Goal: Task Accomplishment & Management: Use online tool/utility

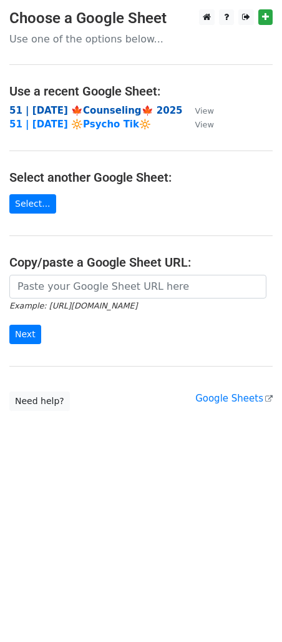
click at [96, 107] on strong "51 | [DATE] 🍁Counseling🍁 2025" at bounding box center [96, 110] width 174 height 11
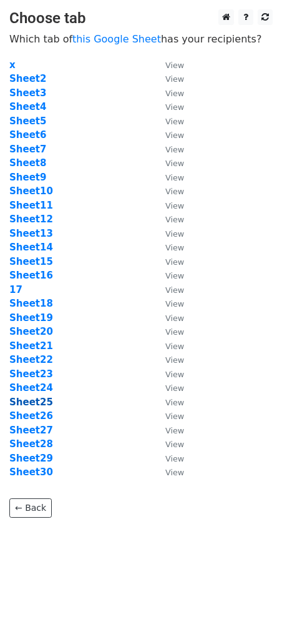
click at [39, 402] on strong "Sheet25" at bounding box center [31, 402] width 44 height 11
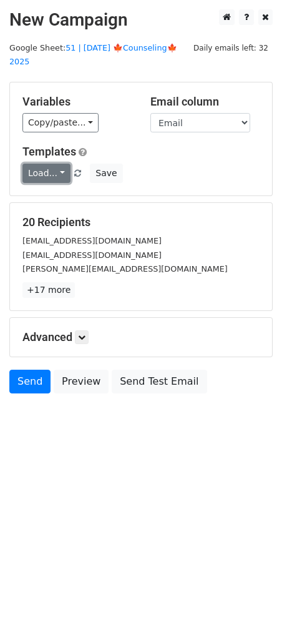
click at [47, 164] on link "Load..." at bounding box center [46, 173] width 48 height 19
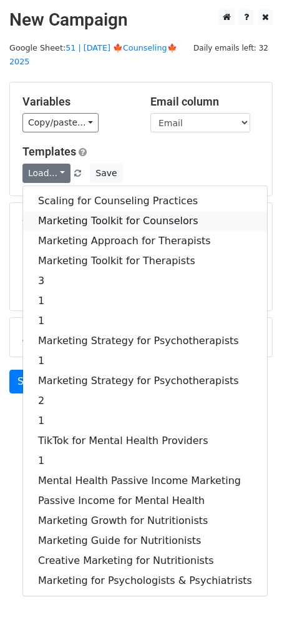
click at [59, 211] on link "Marketing Toolkit for Counselors" at bounding box center [145, 221] width 244 height 20
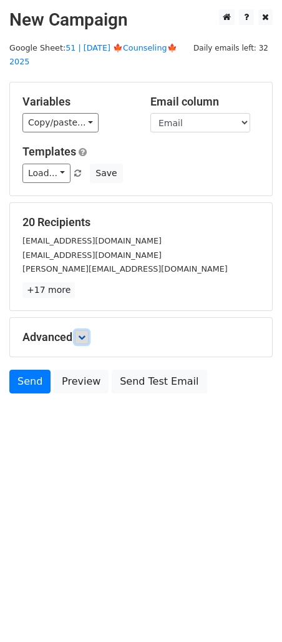
click at [81, 334] on icon at bounding box center [81, 337] width 7 height 7
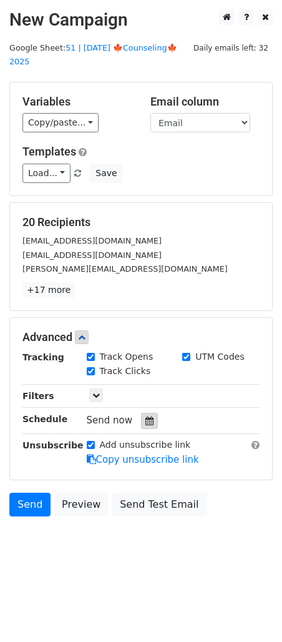
click at [150, 413] on div at bounding box center [149, 421] width 17 height 16
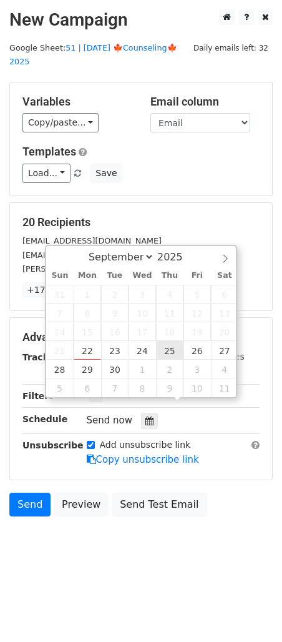
type input "2025-09-25 12:00"
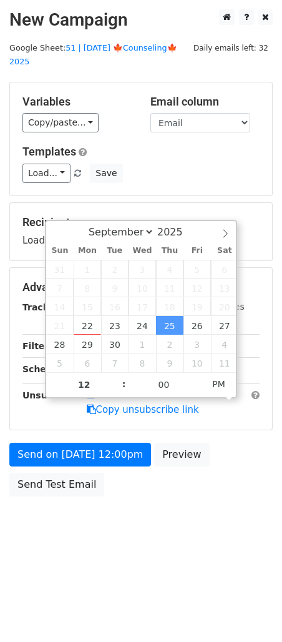
click at [115, 452] on div "Send on Sep 25 at 12:00pm Preview Send Test Email" at bounding box center [141, 473] width 282 height 60
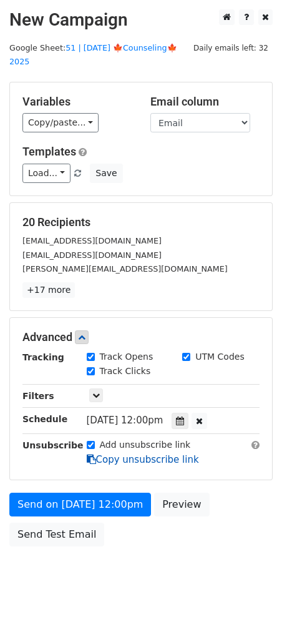
click at [118, 454] on link "Copy unsubscribe link" at bounding box center [143, 459] width 112 height 11
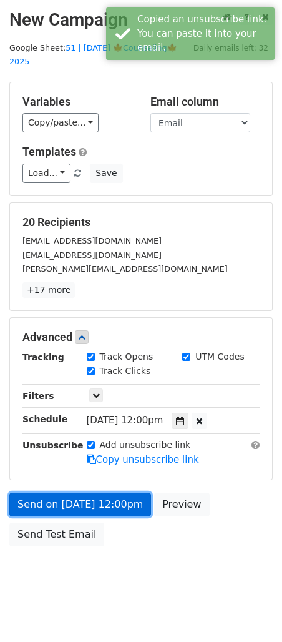
click at [106, 493] on link "Send on Sep 25 at 12:00pm" at bounding box center [80, 505] width 142 height 24
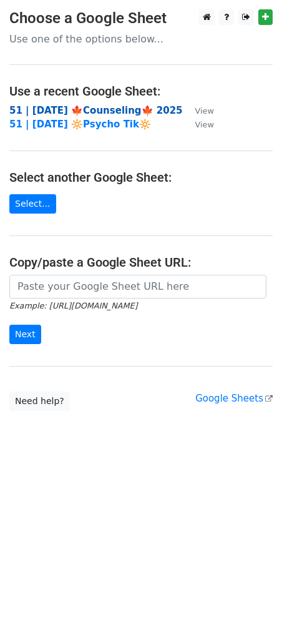
click at [102, 108] on strong "51 | [DATE] 🍁Counseling🍁 2025" at bounding box center [96, 110] width 174 height 11
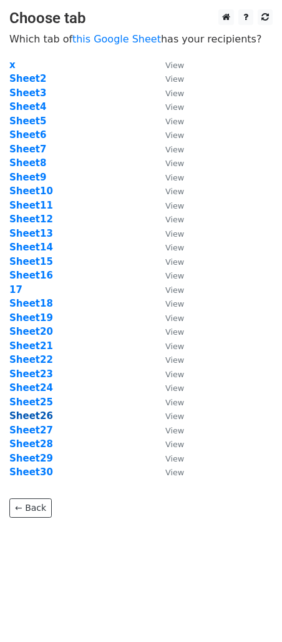
click at [28, 415] on strong "Sheet26" at bounding box center [31, 416] width 44 height 11
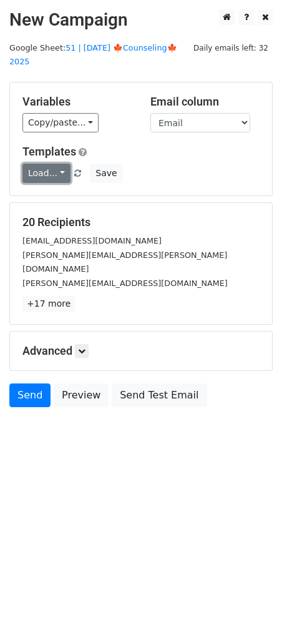
click at [46, 164] on link "Load..." at bounding box center [46, 173] width 48 height 19
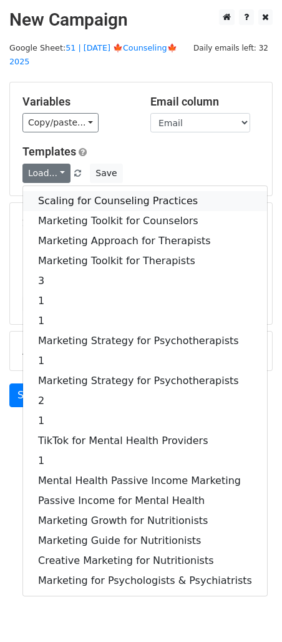
click at [77, 191] on link "Scaling for Counseling Practices" at bounding box center [145, 201] width 244 height 20
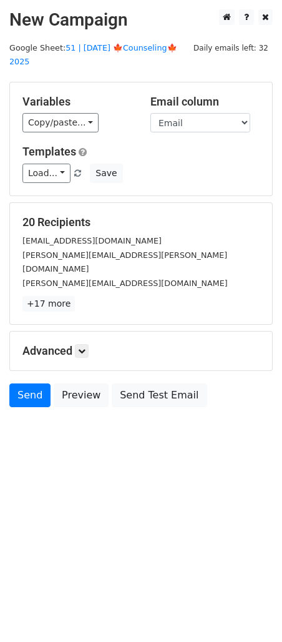
click at [86, 332] on div "Advanced Tracking Track Opens UTM Codes Track Clicks Filters Only include sprea…" at bounding box center [141, 351] width 262 height 39
drag, startPoint x: 86, startPoint y: 321, endPoint x: 126, endPoint y: 351, distance: 49.1
click at [86, 347] on icon at bounding box center [81, 350] width 7 height 7
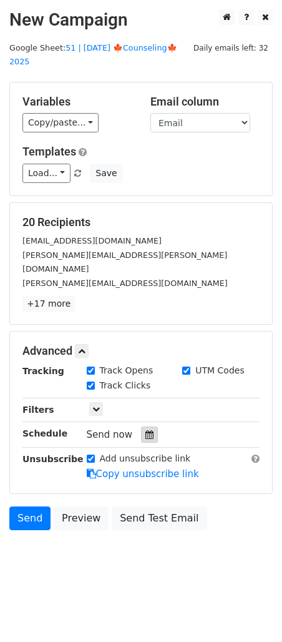
click at [147, 431] on icon at bounding box center [150, 435] width 8 height 9
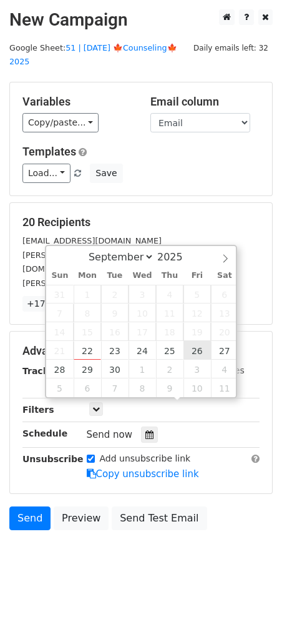
type input "2025-09-26 12:00"
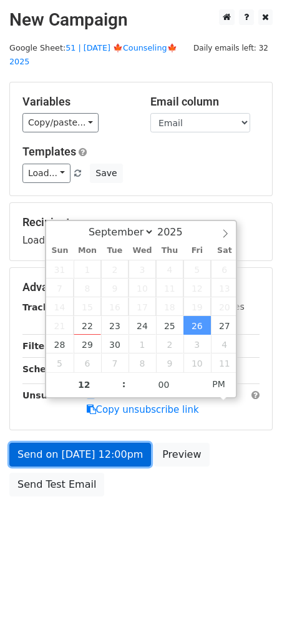
click at [128, 443] on link "Send on Sep 26 at 12:00pm" at bounding box center [80, 455] width 142 height 24
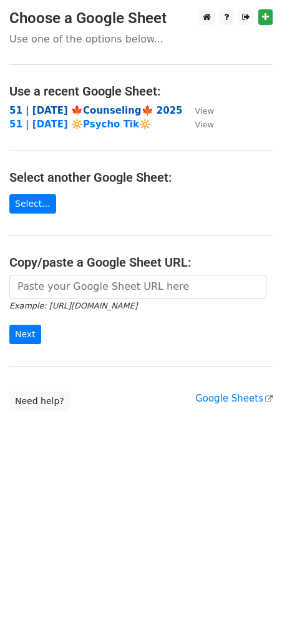
click at [79, 112] on strong "51 | [DATE] 🍁Counseling🍁 2025" at bounding box center [96, 110] width 174 height 11
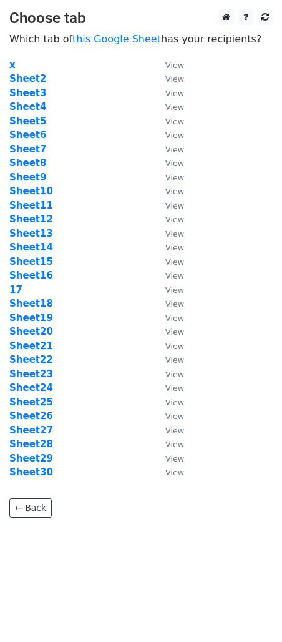
click at [37, 437] on td "Sheet28" at bounding box center [81, 444] width 144 height 14
click at [38, 429] on strong "Sheet27" at bounding box center [31, 430] width 44 height 11
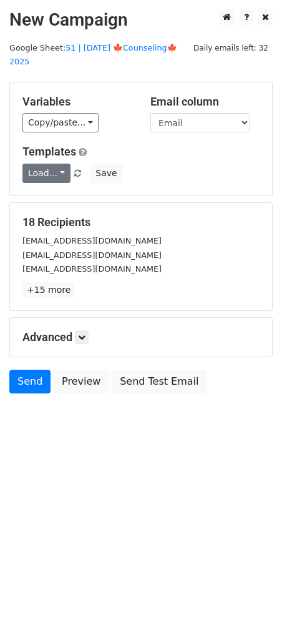
click at [54, 164] on link "Load..." at bounding box center [46, 173] width 48 height 19
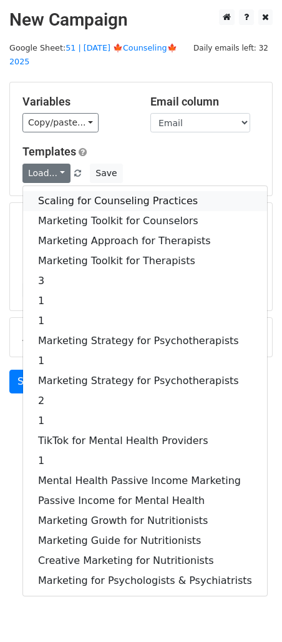
click at [69, 191] on link "Scaling for Counseling Practices" at bounding box center [145, 201] width 244 height 20
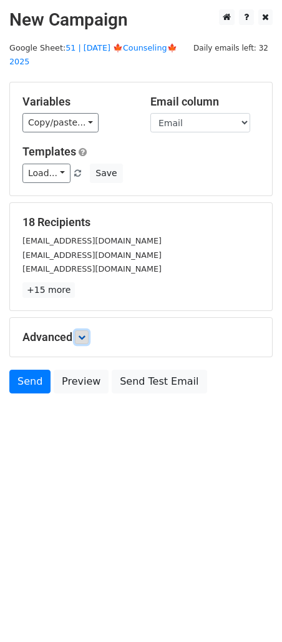
click at [86, 334] on icon at bounding box center [81, 337] width 7 height 7
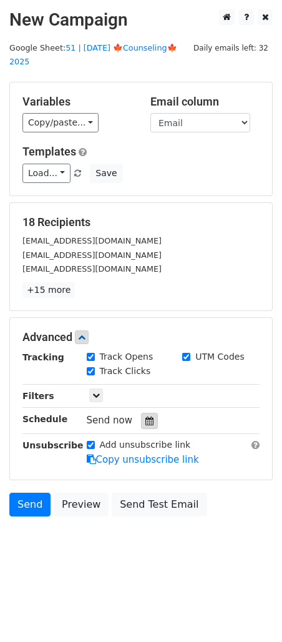
click at [152, 413] on div at bounding box center [149, 421] width 17 height 16
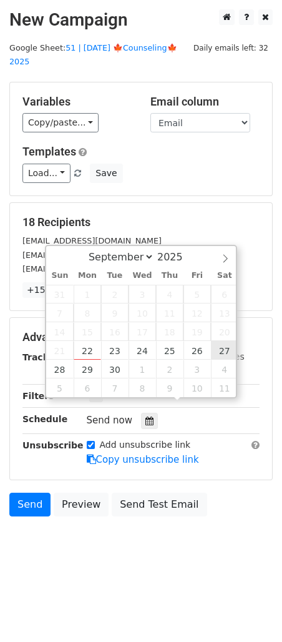
type input "2025-09-27 12:00"
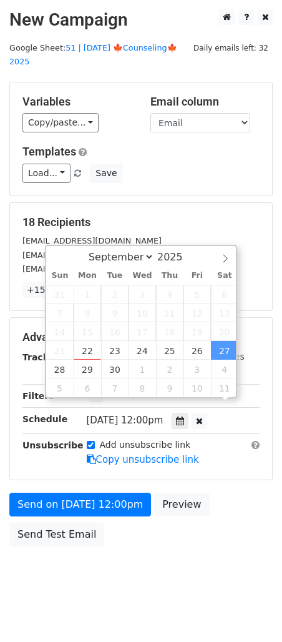
scroll to position [1, 0]
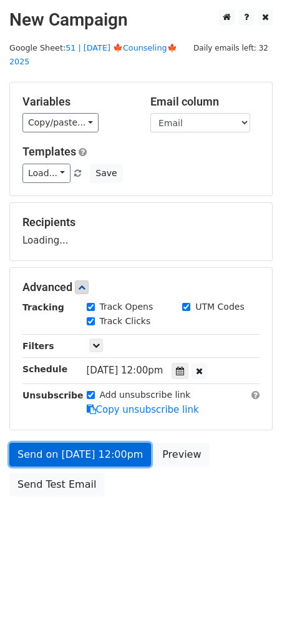
click at [122, 443] on link "Send on Sep 27 at 12:00pm" at bounding box center [80, 455] width 142 height 24
